Goal: Transaction & Acquisition: Purchase product/service

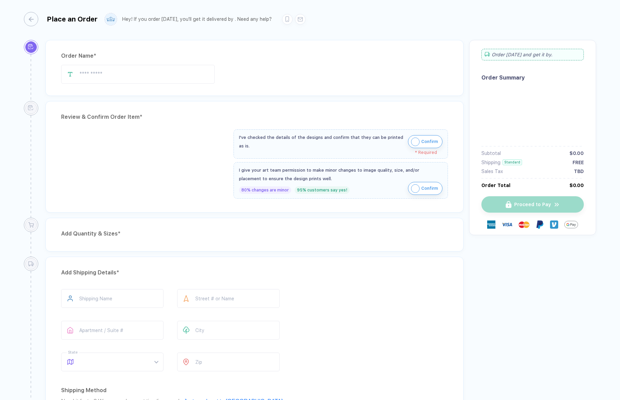
type input "**********"
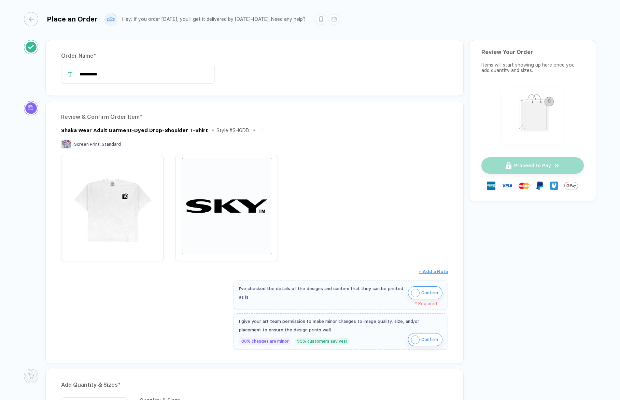
click at [225, 202] on img "button" at bounding box center [227, 206] width 96 height 96
click at [411, 291] on img "button" at bounding box center [415, 293] width 9 height 9
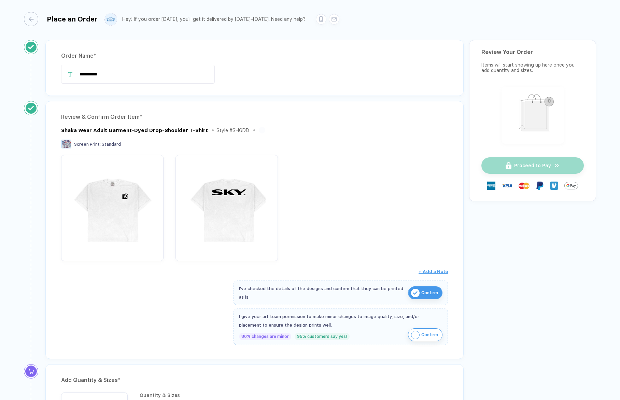
click at [411, 335] on img "button" at bounding box center [415, 335] width 9 height 9
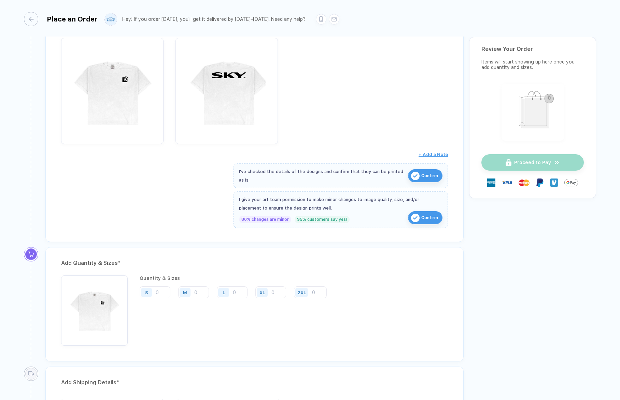
scroll to position [118, 0]
click at [158, 289] on input "number" at bounding box center [155, 291] width 31 height 12
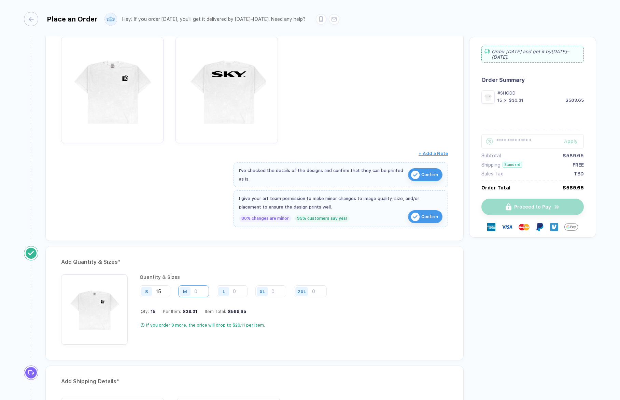
type input "15"
click at [203, 293] on input "number" at bounding box center [193, 291] width 31 height 12
type input "60"
click at [242, 291] on input "number" at bounding box center [232, 291] width 31 height 12
type input "15"
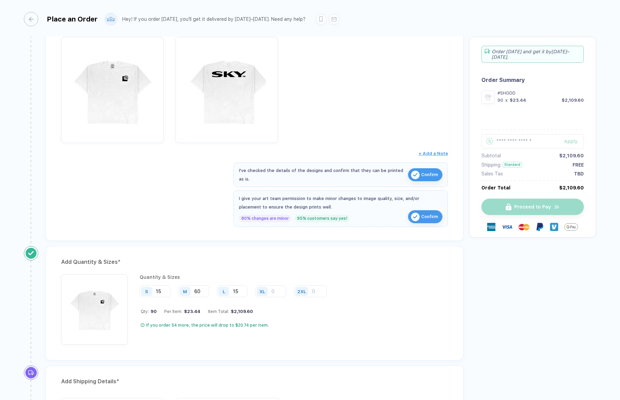
click at [291, 291] on div "XL" at bounding box center [273, 291] width 36 height 13
click at [278, 291] on input "number" at bounding box center [270, 291] width 31 height 12
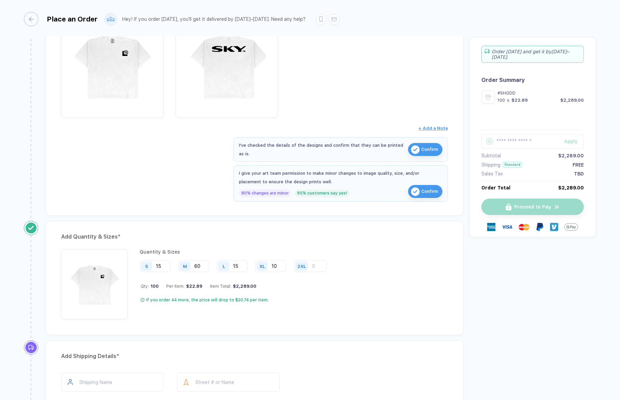
scroll to position [144, 0]
type input "10"
click at [143, 322] on div "Add Quantity & Sizes * Quantity & Sizes S 15 M 60 L 15 XL 10 2XL Qty: 100 Per I…" at bounding box center [254, 277] width 418 height 114
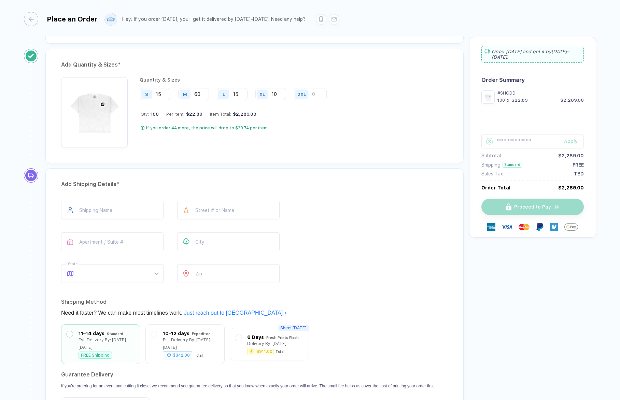
scroll to position [328, 0]
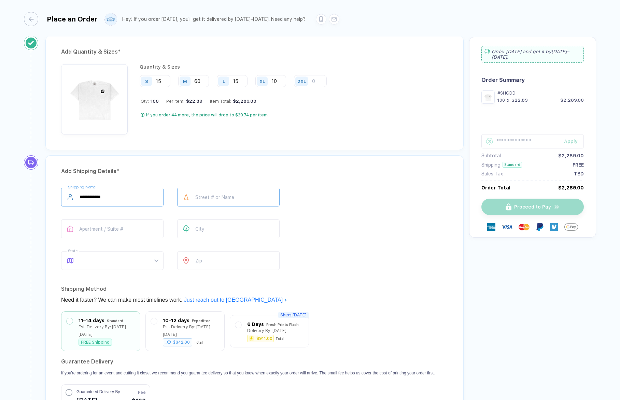
type input "**********"
click at [99, 260] on span at bounding box center [119, 261] width 78 height 18
type input "********"
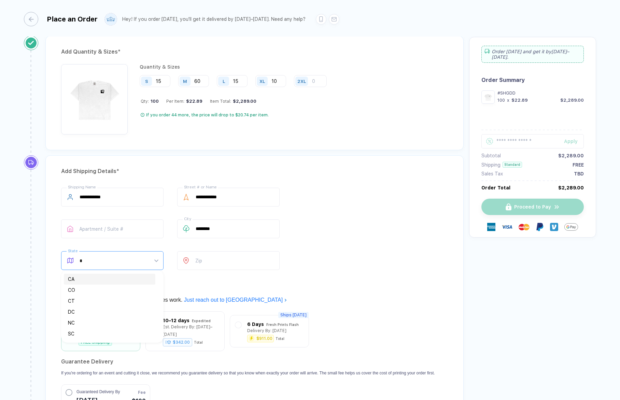
type input "**"
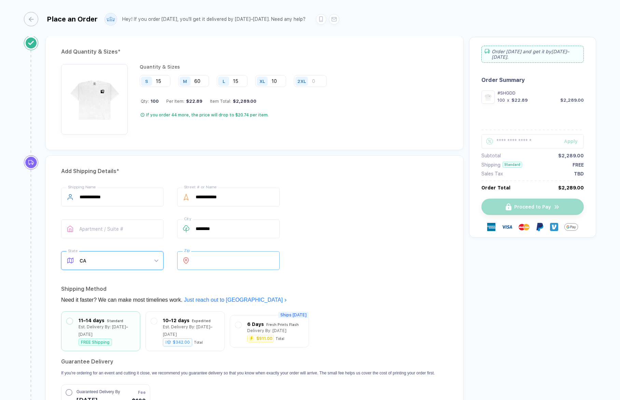
click at [203, 259] on input "number" at bounding box center [228, 260] width 102 height 19
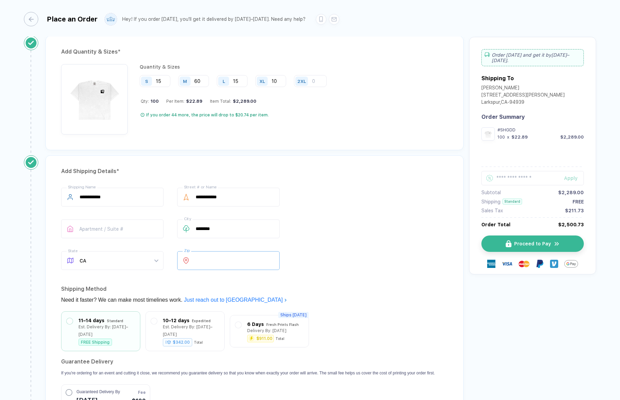
type input "*****"
click at [321, 271] on div "**********" at bounding box center [254, 230] width 387 height 85
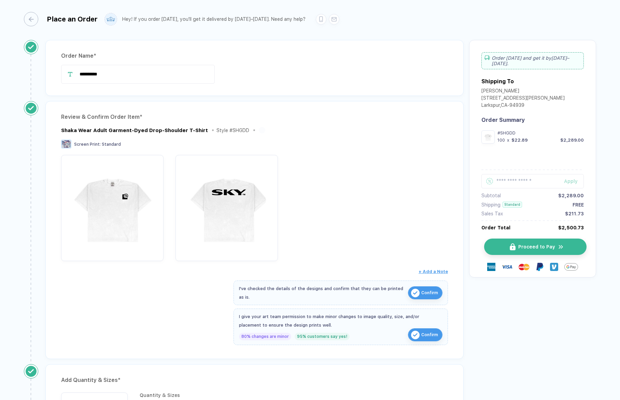
scroll to position [0, 0]
click at [539, 244] on span "Proceed to Pay" at bounding box center [536, 246] width 37 height 5
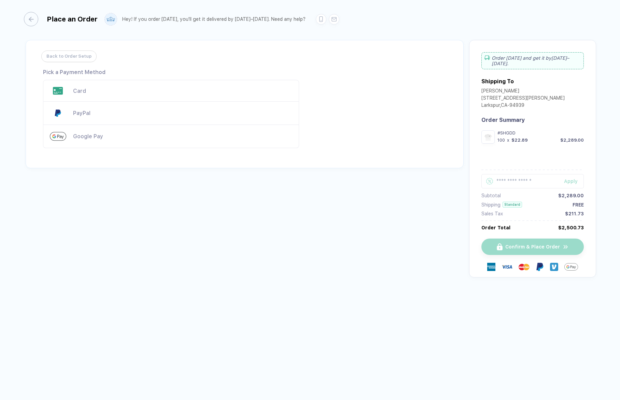
click at [85, 85] on div "Card" at bounding box center [171, 91] width 256 height 22
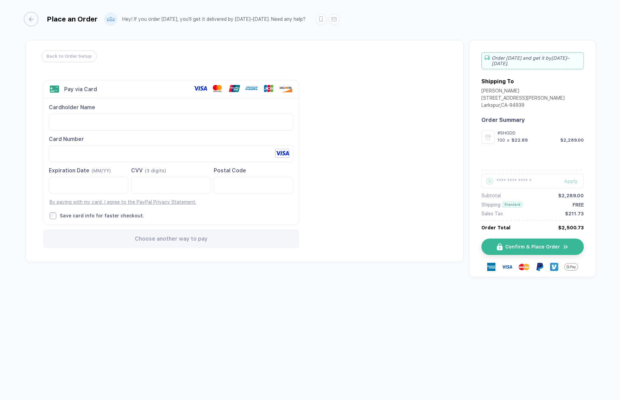
click at [350, 197] on div "Back to Order Setup Visa MasterCard Union Pay American Express JCB Discover Din…" at bounding box center [245, 151] width 438 height 222
click at [343, 200] on div "Back to Order Setup Visa MasterCard Union Pay American Express JCB Discover Din…" at bounding box center [245, 151] width 438 height 222
click at [551, 244] on span "Confirm & Place Order" at bounding box center [536, 246] width 55 height 5
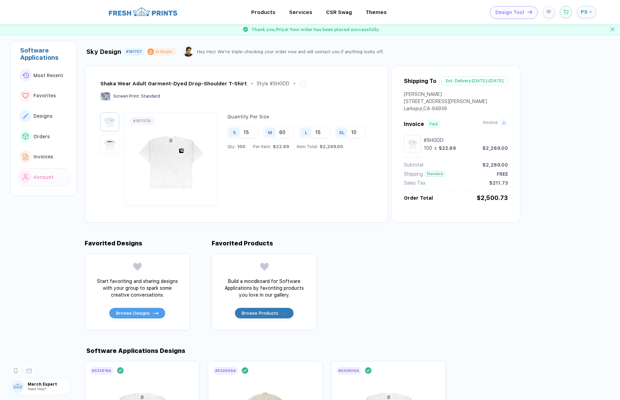
click at [502, 123] on icon at bounding box center [504, 122] width 4 height 4
click at [503, 123] on icon at bounding box center [504, 122] width 4 height 4
click at [109, 143] on img "button" at bounding box center [109, 143] width 15 height 15
click at [110, 118] on img "button" at bounding box center [109, 121] width 15 height 15
click at [110, 154] on div at bounding box center [109, 158] width 19 height 93
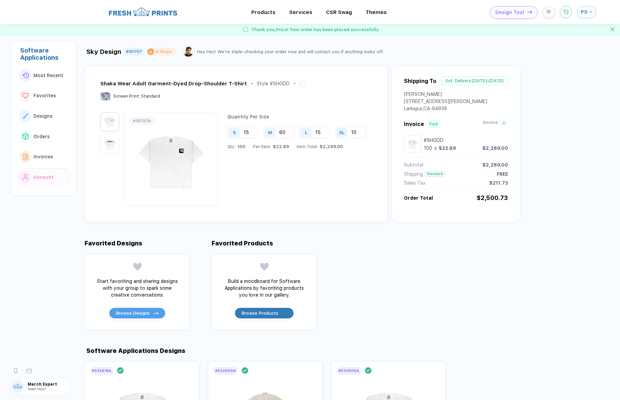
click at [110, 144] on img "button" at bounding box center [109, 143] width 15 height 15
click at [333, 32] on span "Thank you, [PERSON_NAME] ! Your order has been placed successfully." at bounding box center [315, 29] width 129 height 5
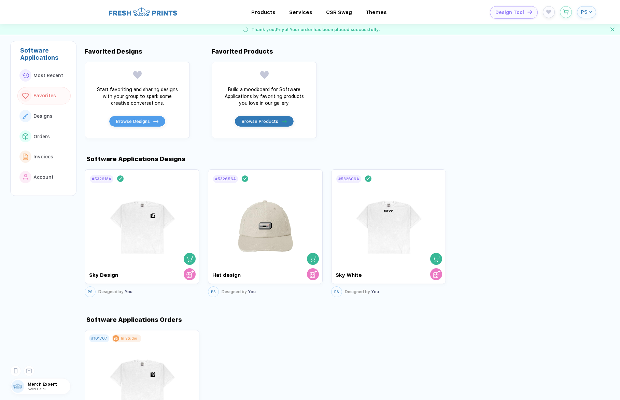
scroll to position [197, 0]
